Goal: Transaction & Acquisition: Obtain resource

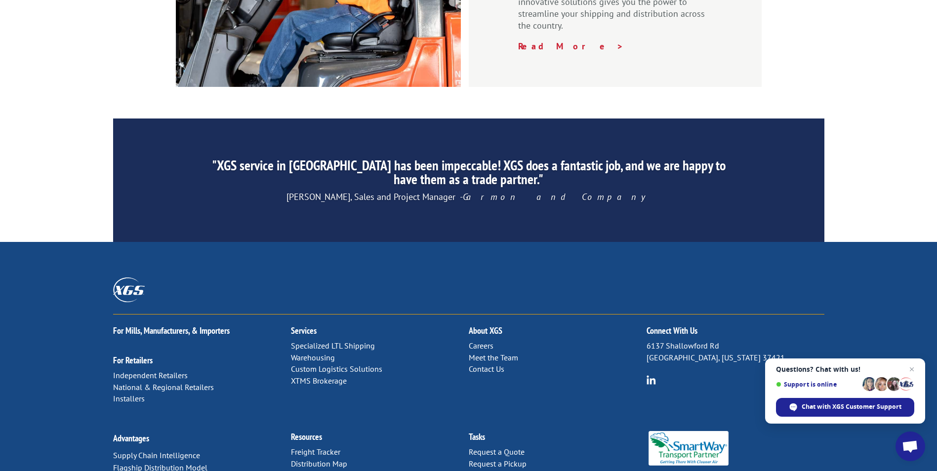
scroll to position [1484, 0]
click at [910, 370] on span "Close chat" at bounding box center [912, 370] width 12 height 12
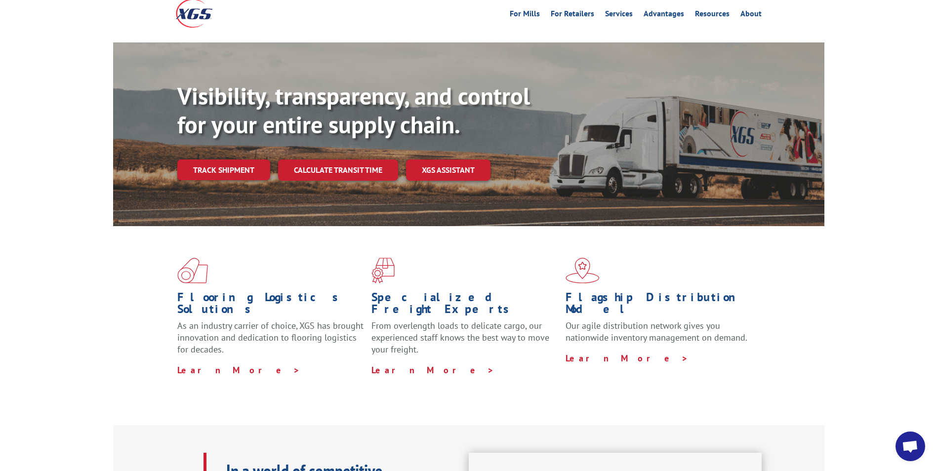
scroll to position [0, 0]
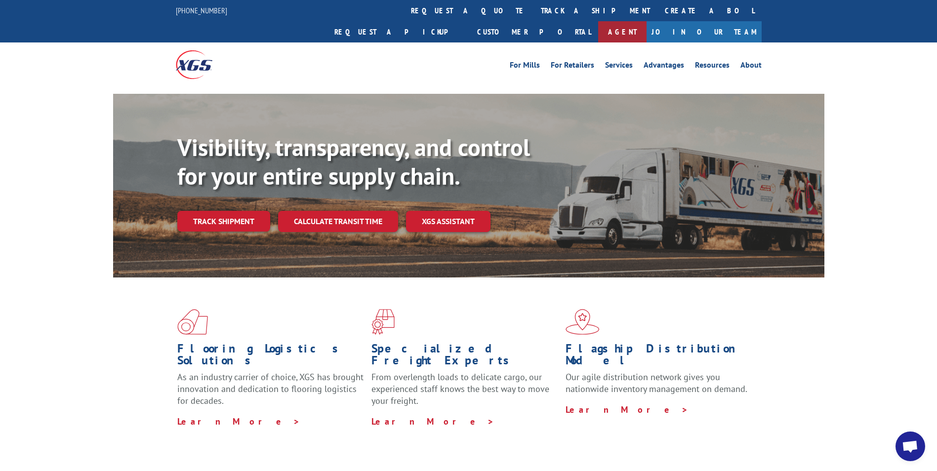
click at [647, 21] on link "Agent" at bounding box center [622, 31] width 48 height 21
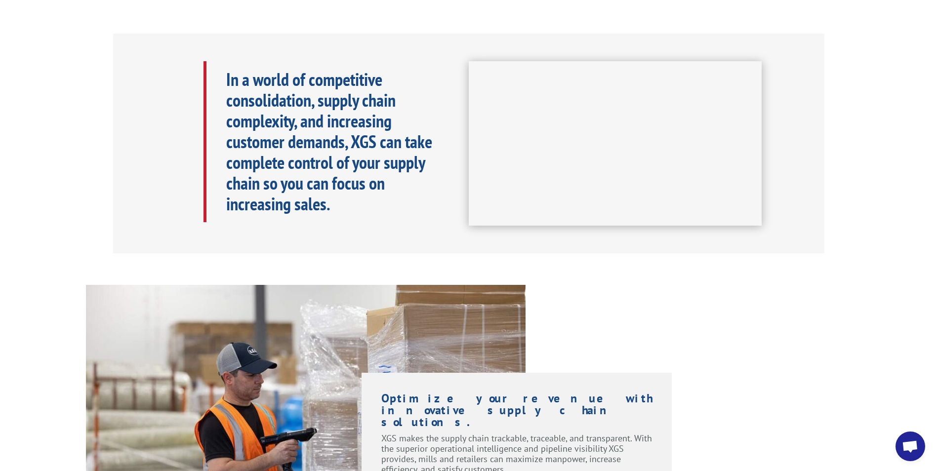
scroll to position [445, 0]
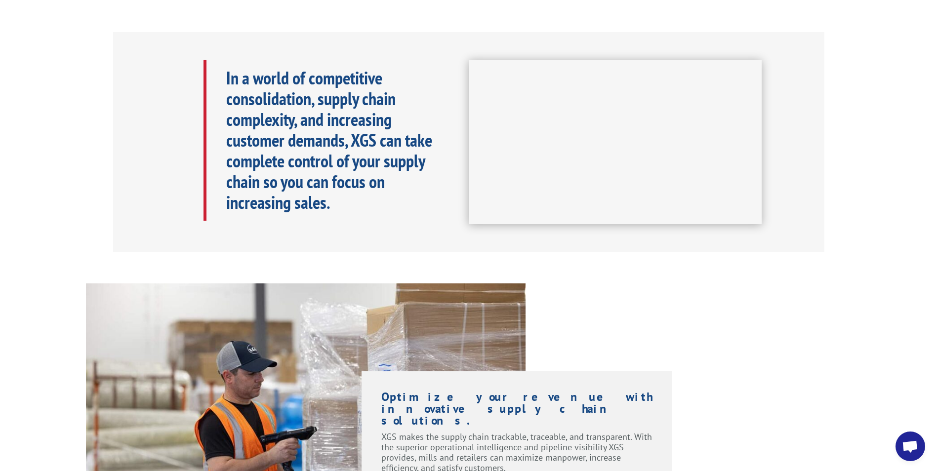
click at [910, 446] on span "Open chat" at bounding box center [910, 448] width 16 height 14
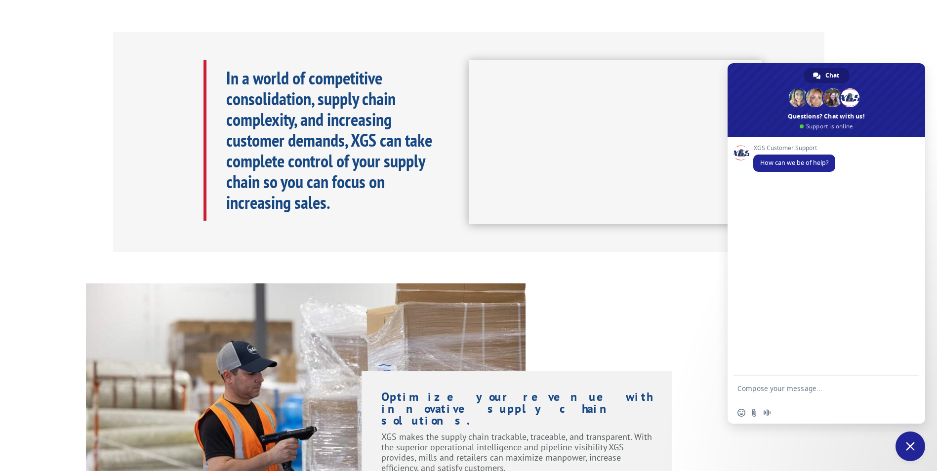
click at [803, 393] on textarea "Compose your message..." at bounding box center [816, 393] width 156 height 18
type textarea "eta on carpet p/u to return to vendor"
click at [900, 397] on div at bounding box center [908, 390] width 16 height 15
click at [908, 393] on span "Send" at bounding box center [908, 389] width 7 height 7
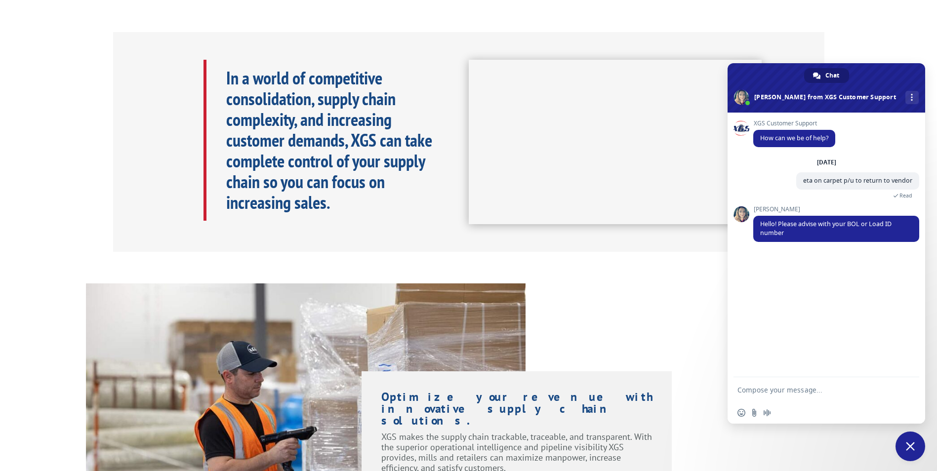
paste textarea "5369041"
type textarea "5369041"
click at [903, 387] on span "Send" at bounding box center [908, 390] width 16 height 16
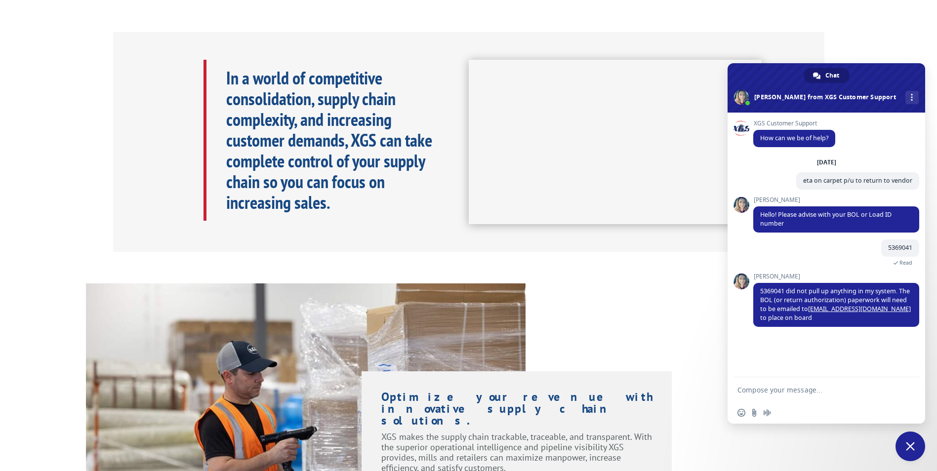
paste textarea "RA 64174472"
type textarea "RA 64174472"
click at [905, 387] on span "Send" at bounding box center [908, 389] width 7 height 7
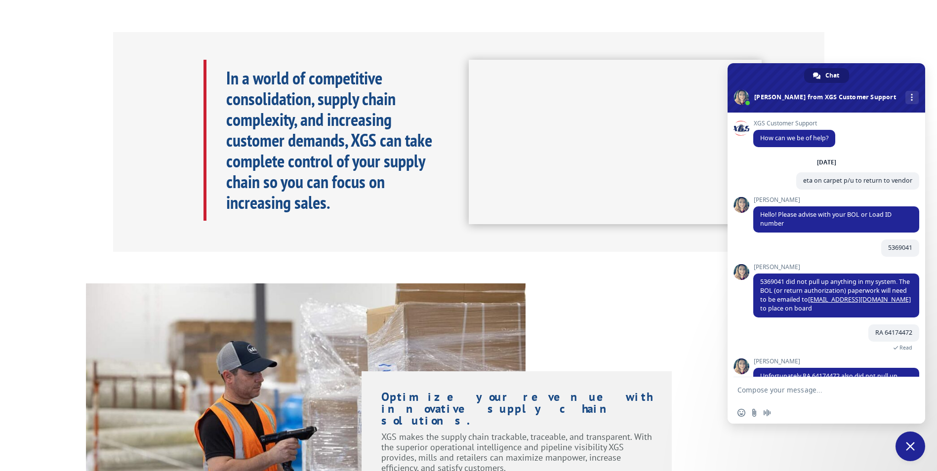
scroll to position [28, 0]
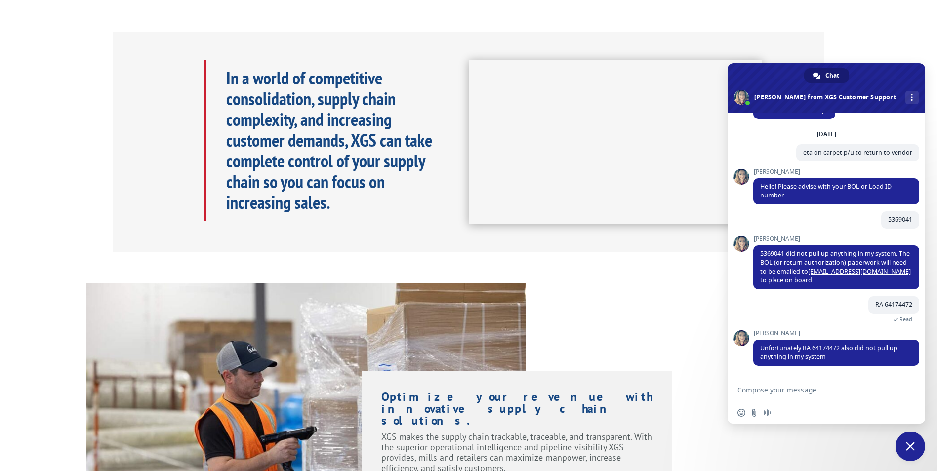
click at [919, 449] on span "Close chat" at bounding box center [911, 447] width 30 height 30
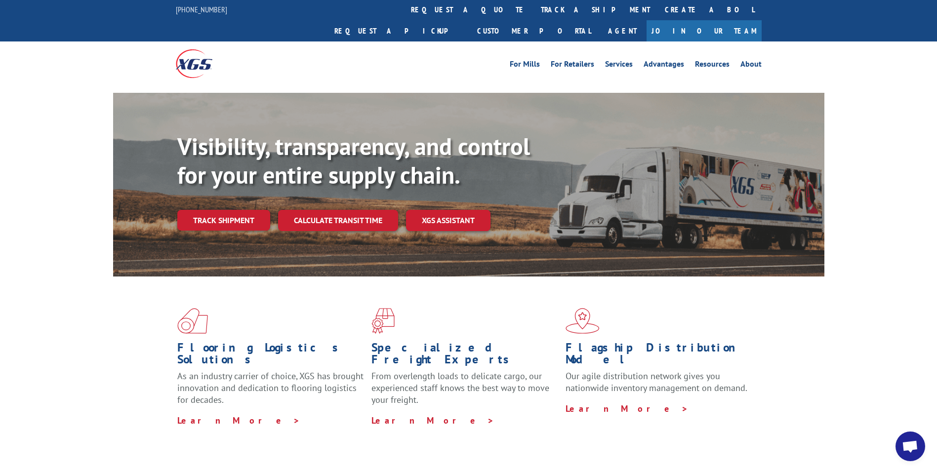
scroll to position [0, 0]
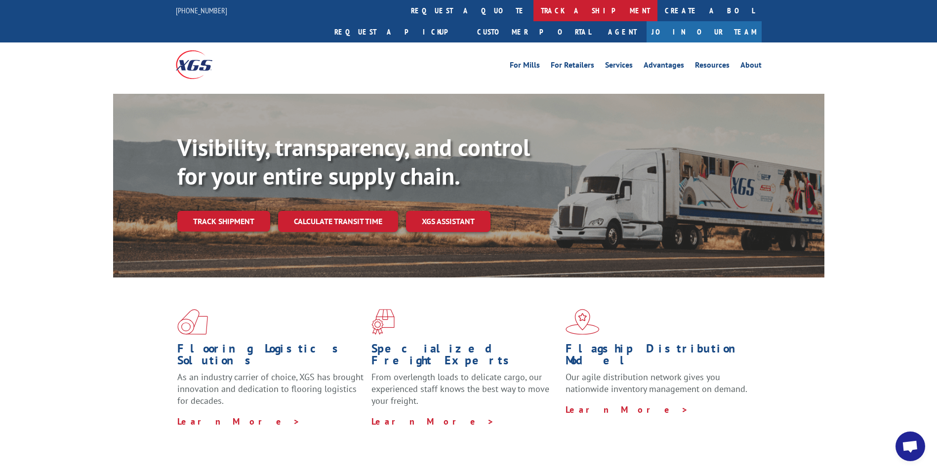
click at [534, 12] on link "track a shipment" at bounding box center [596, 10] width 124 height 21
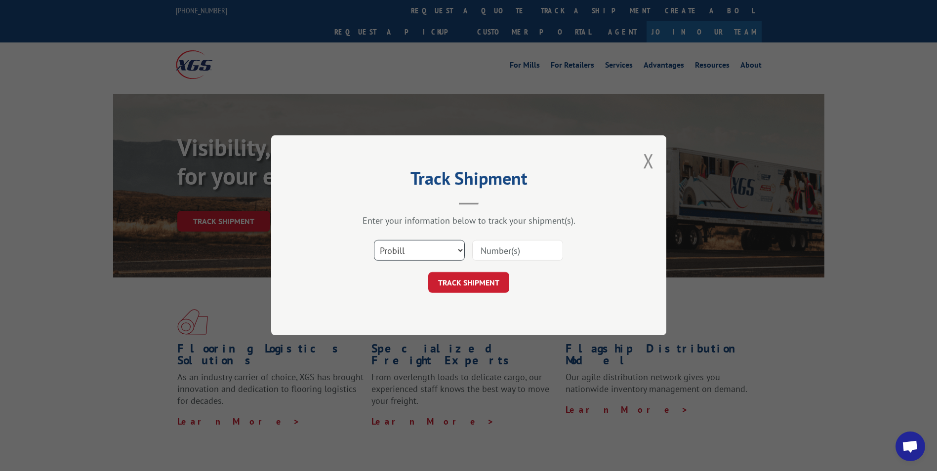
click at [426, 249] on select "Select category... Probill BOL PO" at bounding box center [419, 251] width 91 height 21
click at [642, 156] on div "Track Shipment Enter your information below to track your shipment(s). Select c…" at bounding box center [468, 235] width 395 height 200
click at [642, 153] on div "Track Shipment Enter your information below to track your shipment(s). Select c…" at bounding box center [468, 235] width 395 height 200
click at [645, 160] on button "Close modal" at bounding box center [648, 161] width 11 height 26
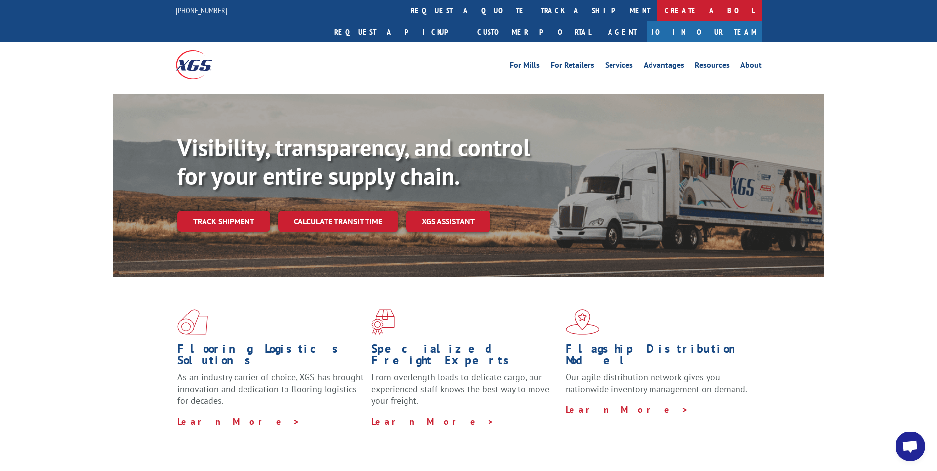
click at [658, 5] on link "Create a BOL" at bounding box center [710, 10] width 104 height 21
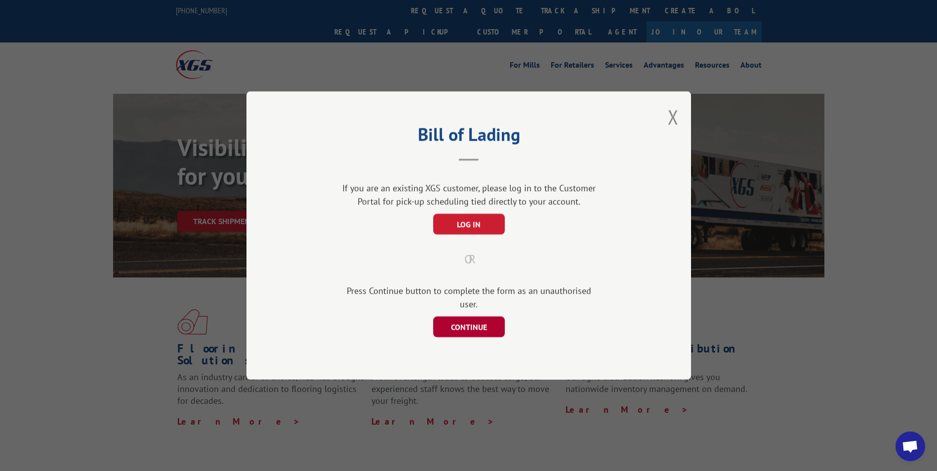
click at [471, 323] on button "CONTINUE" at bounding box center [469, 327] width 72 height 21
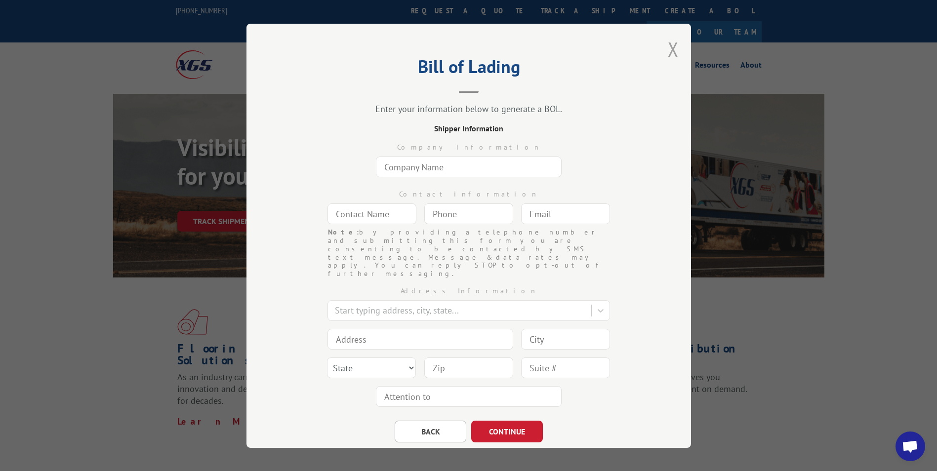
click at [670, 50] on button "Close modal" at bounding box center [673, 49] width 11 height 26
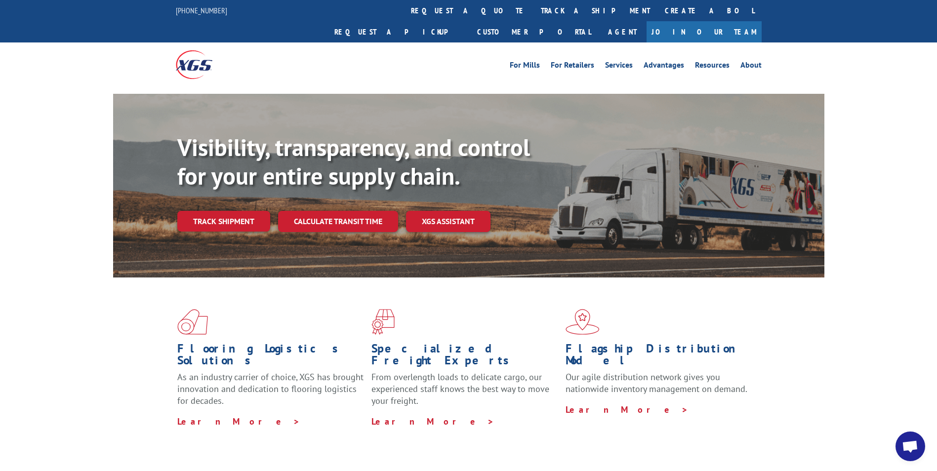
click at [913, 445] on span "Open chat" at bounding box center [910, 448] width 16 height 14
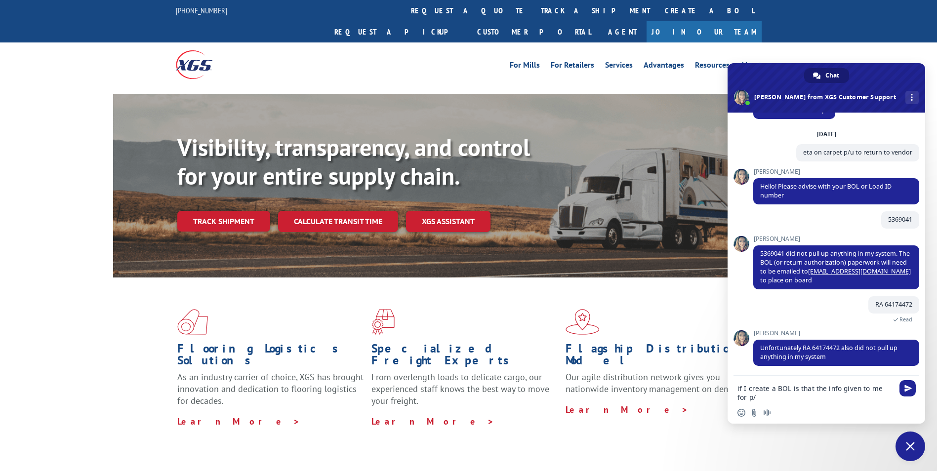
type textarea "if I create a BOL is that the info given to me for p/u"
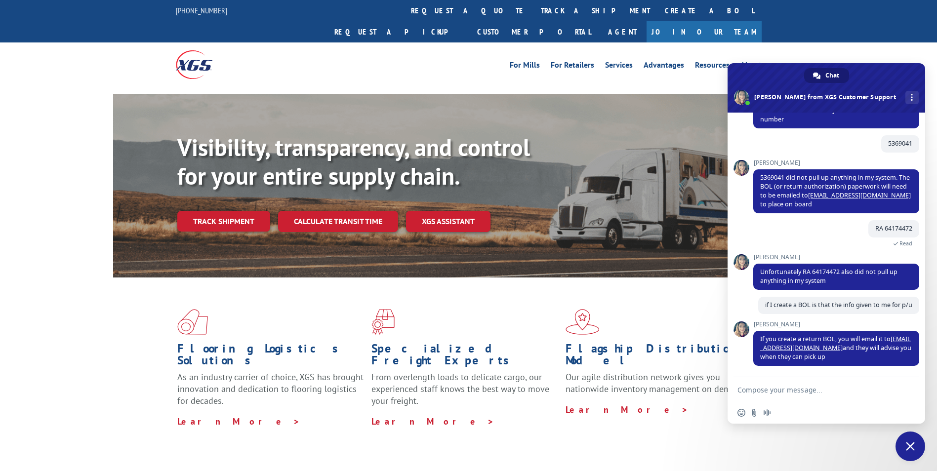
scroll to position [132, 0]
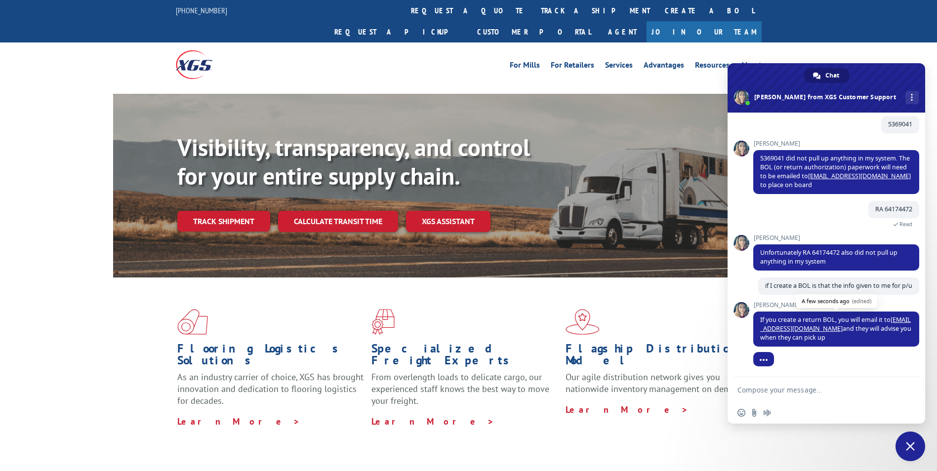
click at [897, 320] on link "[EMAIL_ADDRESS][DOMAIN_NAME]" at bounding box center [835, 324] width 151 height 17
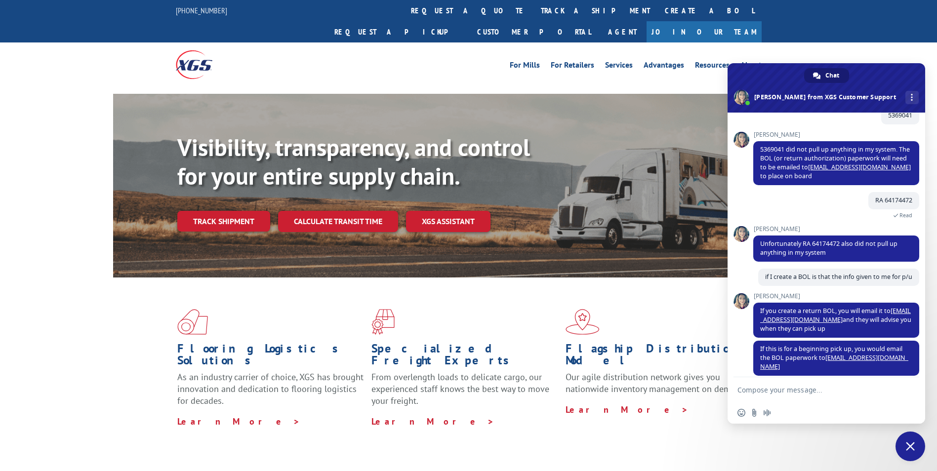
click at [796, 390] on textarea "Compose your message..." at bounding box center [816, 390] width 156 height 9
type textarea "R"
type textarea "="
type textarea "[PERSON_NAME]"
click at [908, 396] on span "Send" at bounding box center [908, 390] width 16 height 16
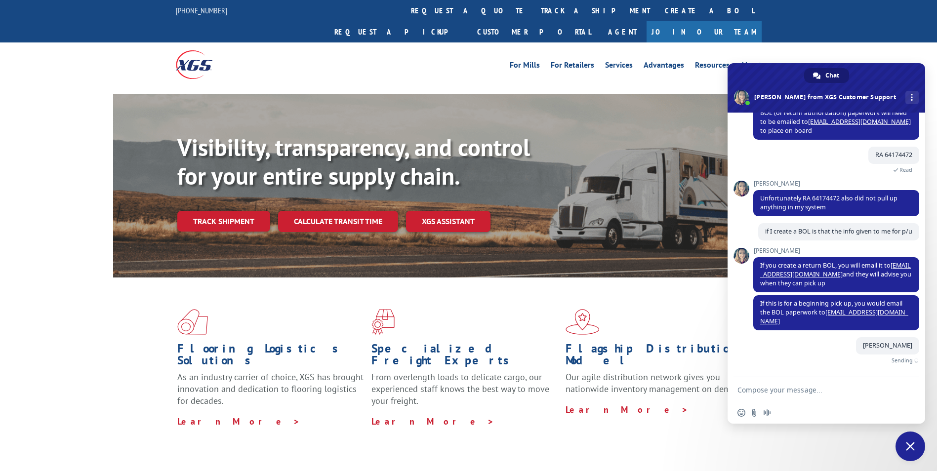
scroll to position [167, 0]
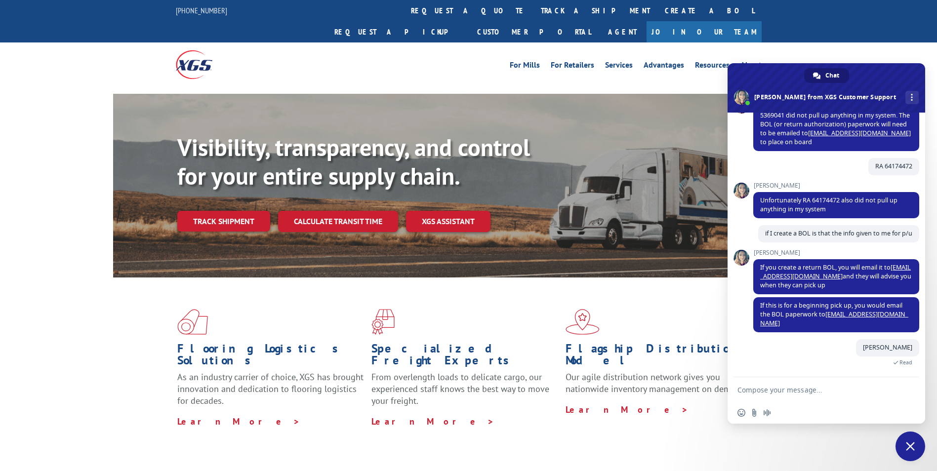
click at [87, 203] on div "Visibility, transparency, and control for your entire supply chain. Track shipm…" at bounding box center [468, 195] width 937 height 203
click at [404, 10] on link "request a quote" at bounding box center [469, 10] width 130 height 21
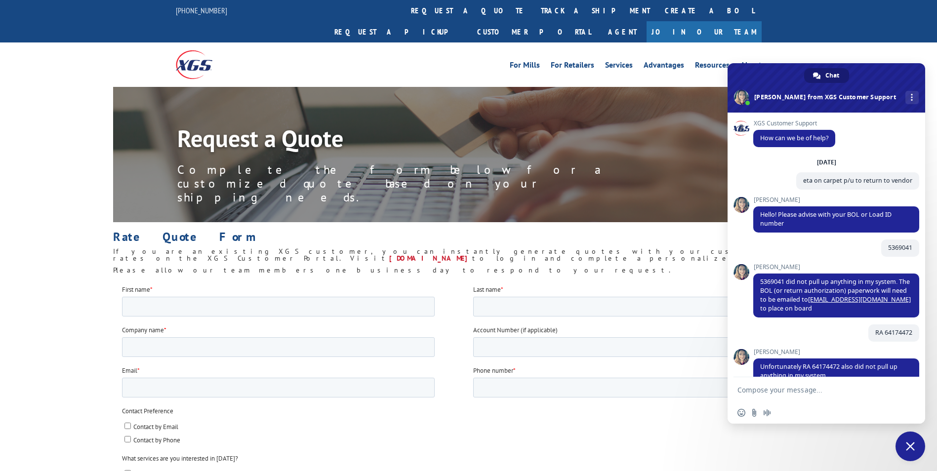
scroll to position [167, 0]
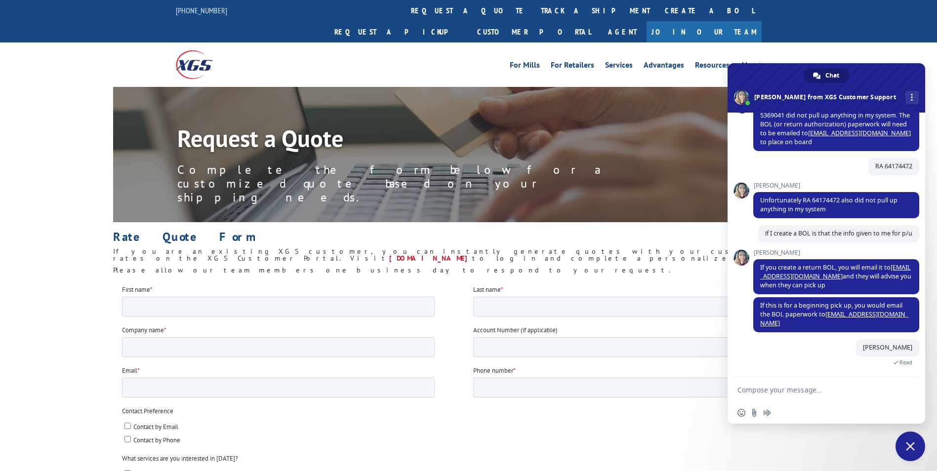
checkbox input "true"
click at [582, 471] on label "LTL Shipping" at bounding box center [472, 473] width 696 height 10
click at [130, 471] on input "LTL Shipping" at bounding box center [127, 473] width 6 height 6
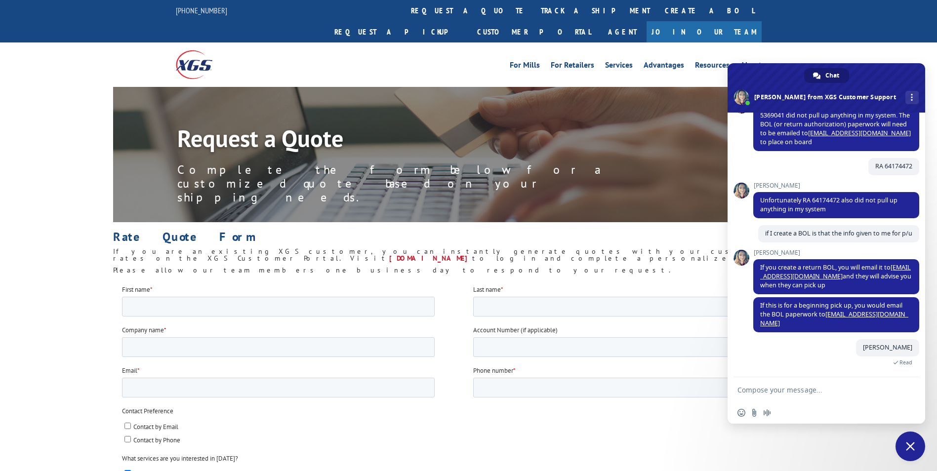
checkbox input "true"
click at [306, 460] on label "What services are you interested in [DATE]?" at bounding box center [473, 459] width 703 height 10
